Goal: Go to known website: Access a specific website the user already knows

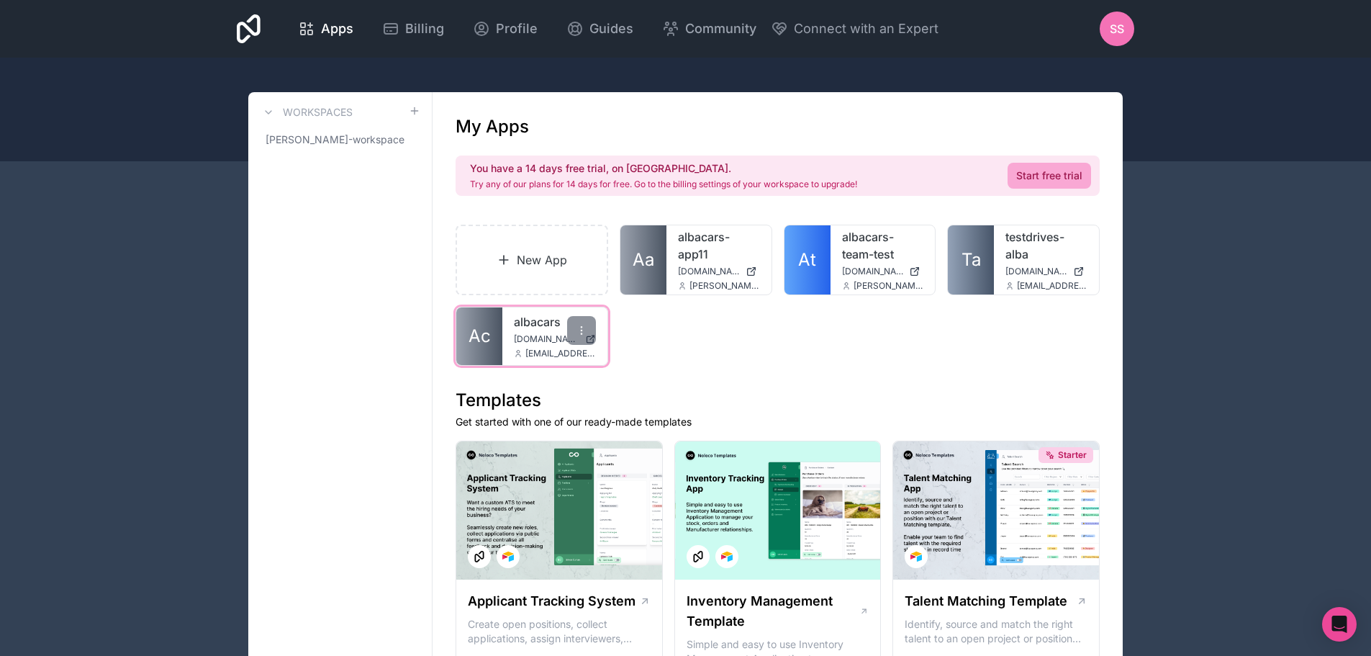
click at [492, 330] on link "Ac" at bounding box center [479, 336] width 46 height 58
